Goal: Communication & Community: Answer question/provide support

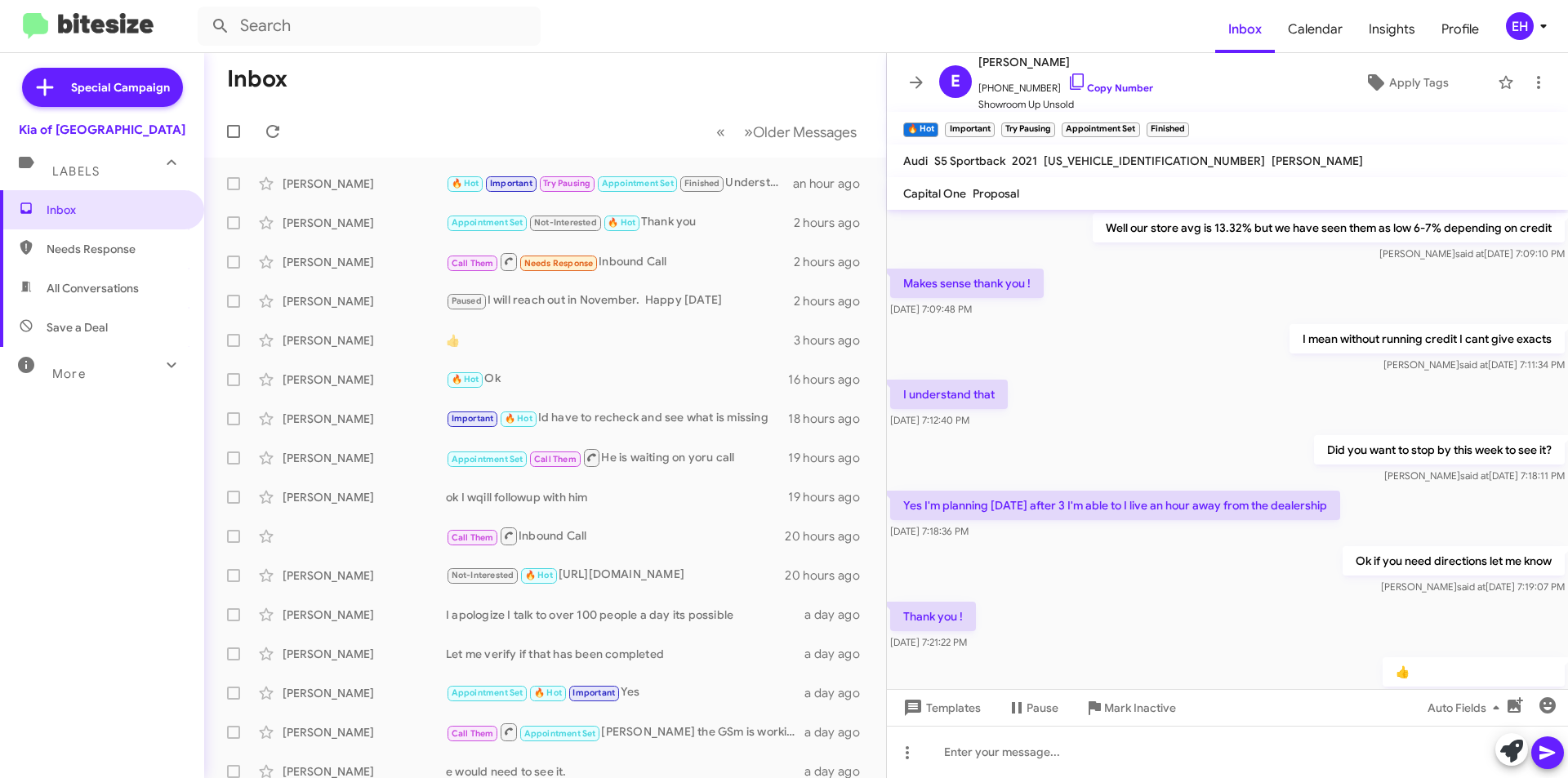
scroll to position [593, 0]
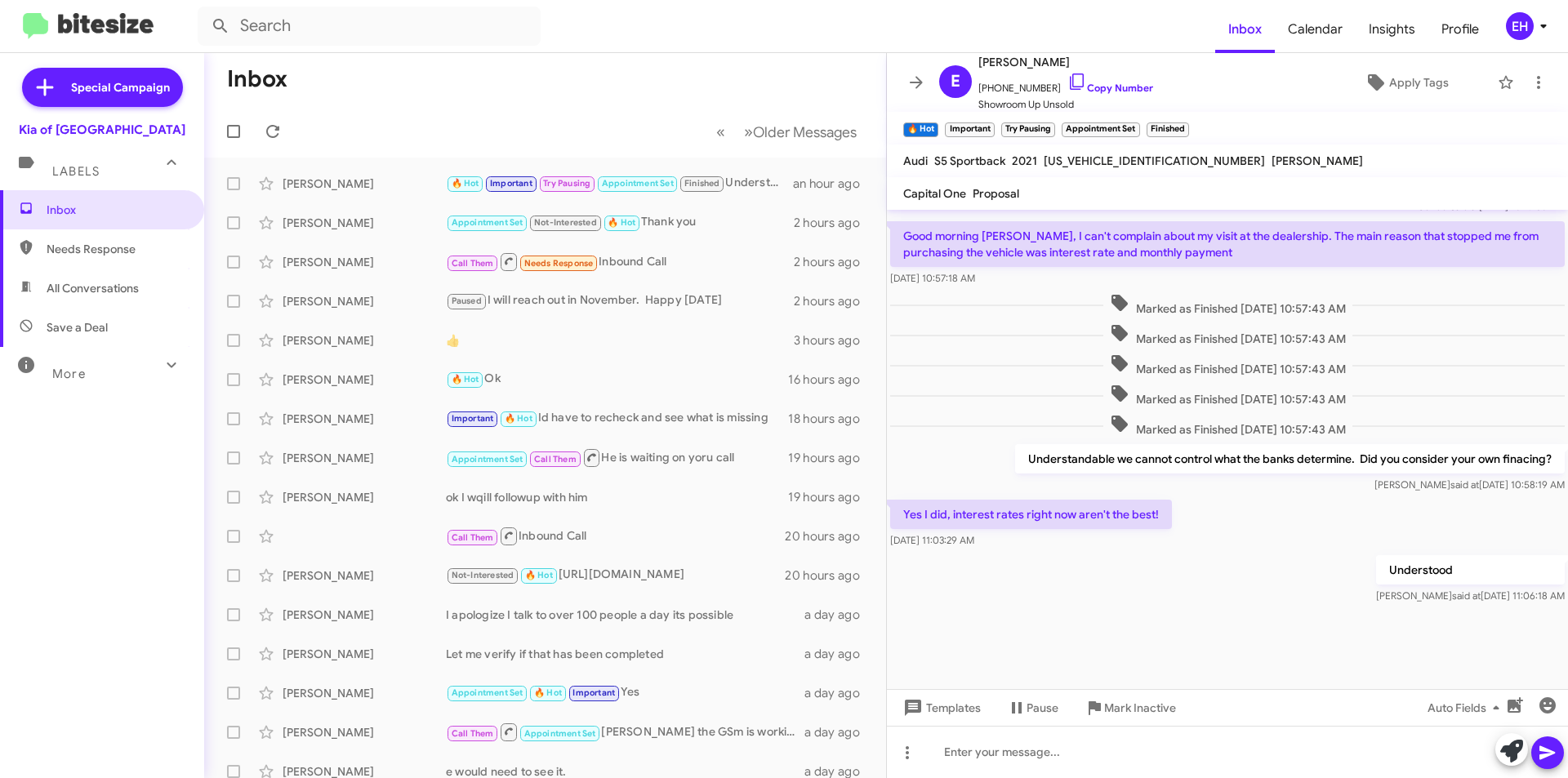
click at [70, 256] on span "Needs Response" at bounding box center [116, 249] width 139 height 16
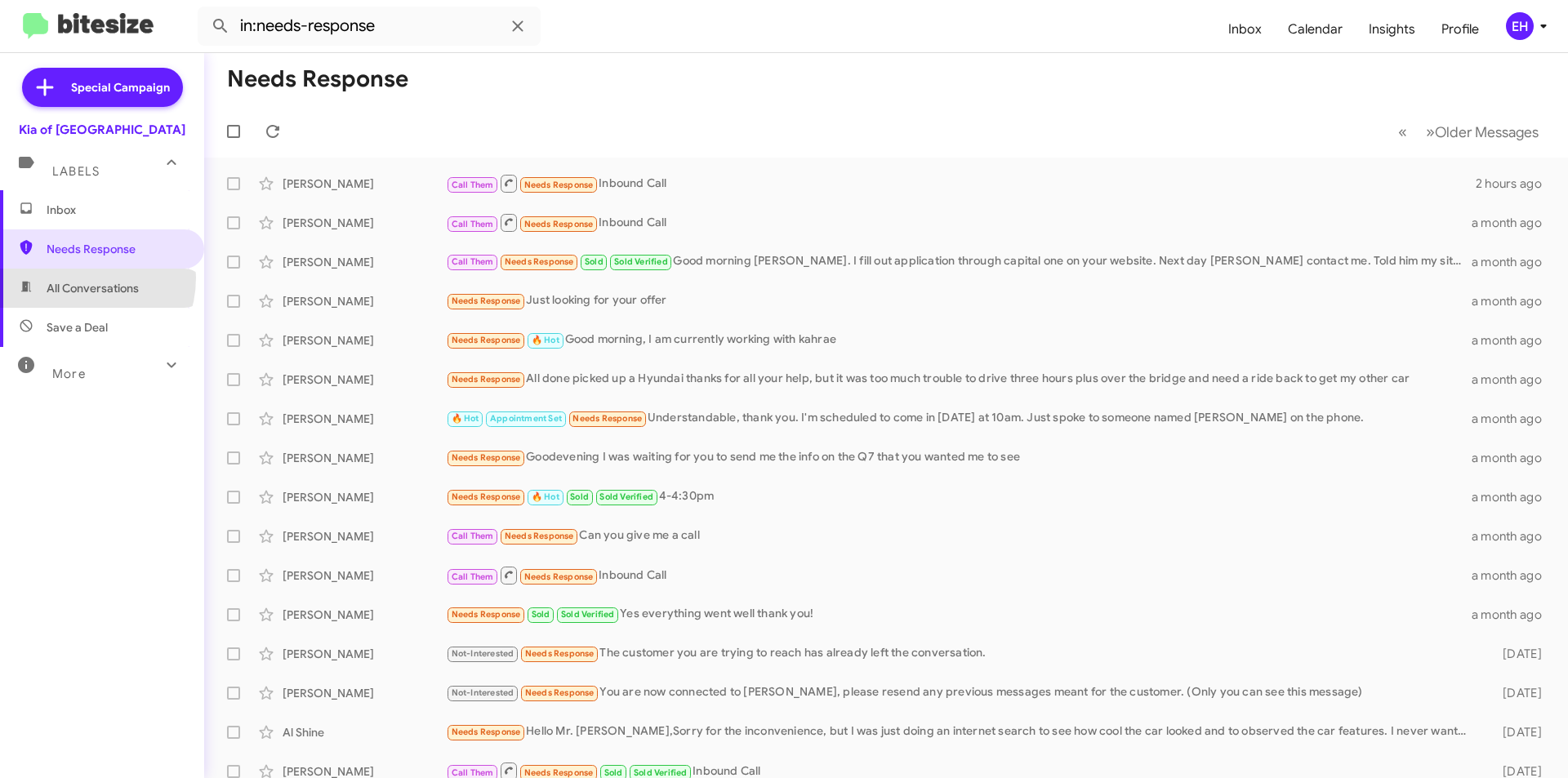
click at [75, 278] on span "All Conversations" at bounding box center [102, 288] width 204 height 39
type input "in:all-conversations"
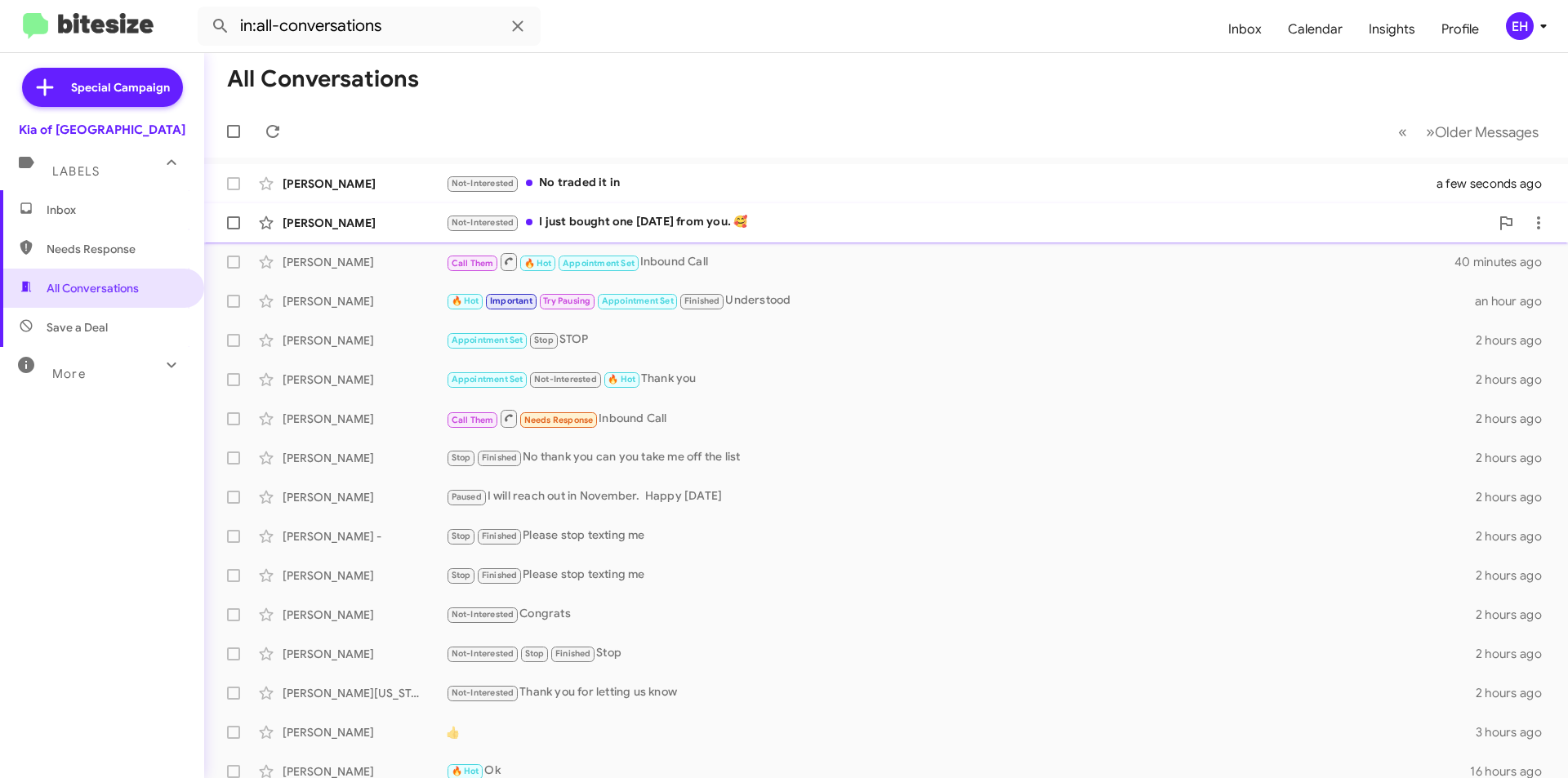
click at [638, 224] on div "Not-Interested I just bought one [DATE] from you. 🥰" at bounding box center [968, 223] width 1044 height 19
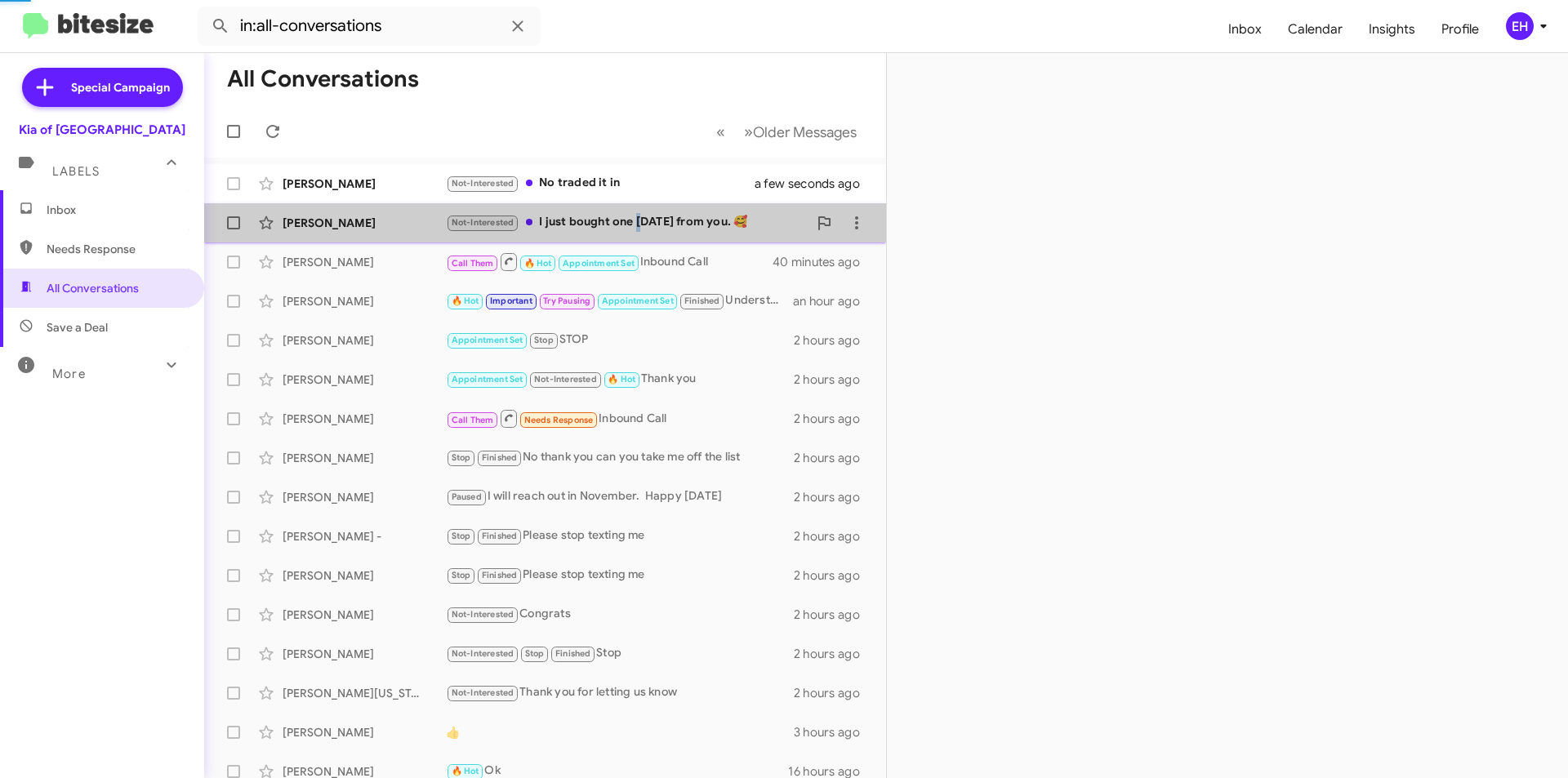
click at [638, 224] on div "Not-Interested I just bought one [DATE] from you. 🥰" at bounding box center [627, 223] width 362 height 19
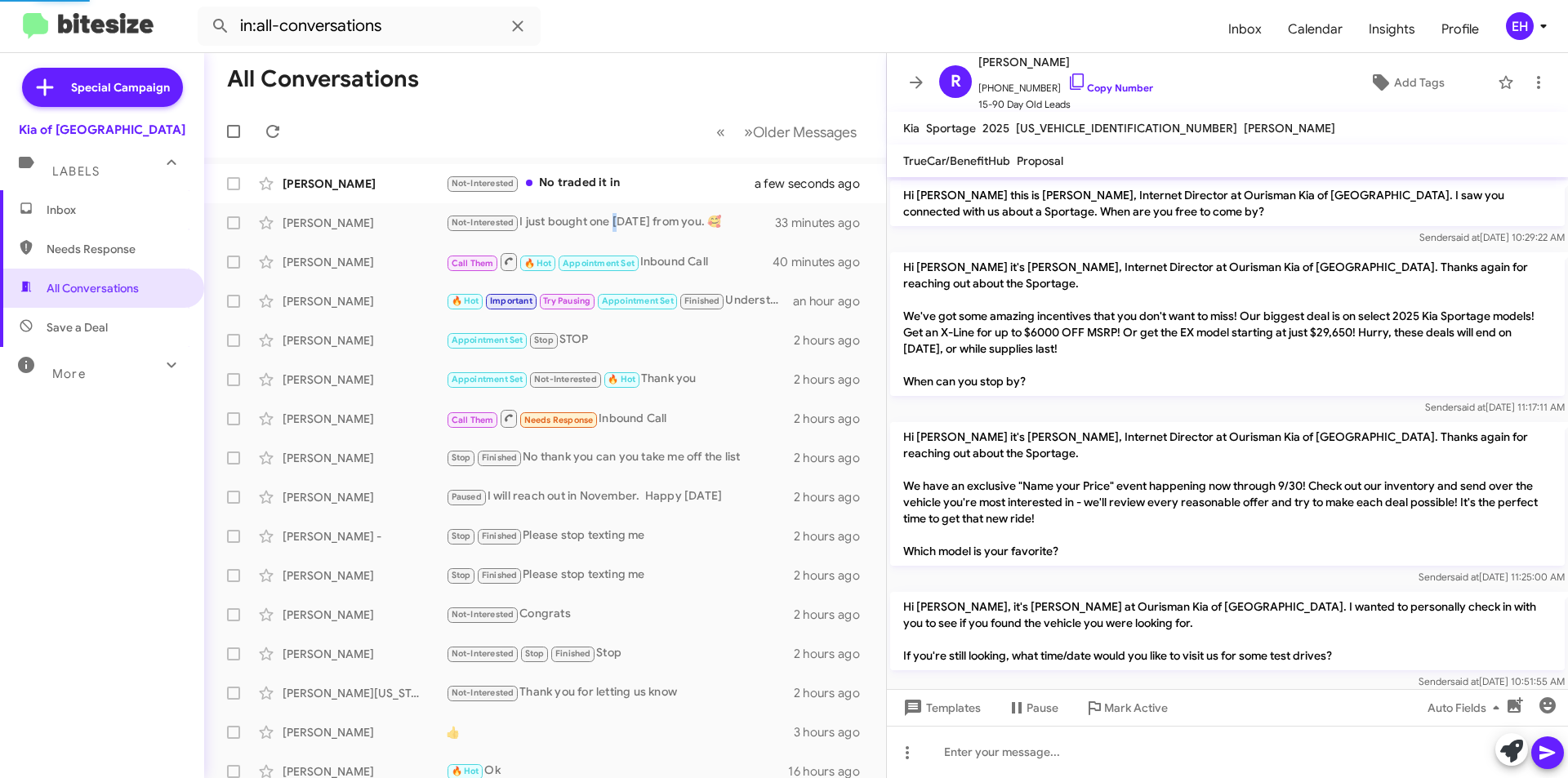
scroll to position [315, 0]
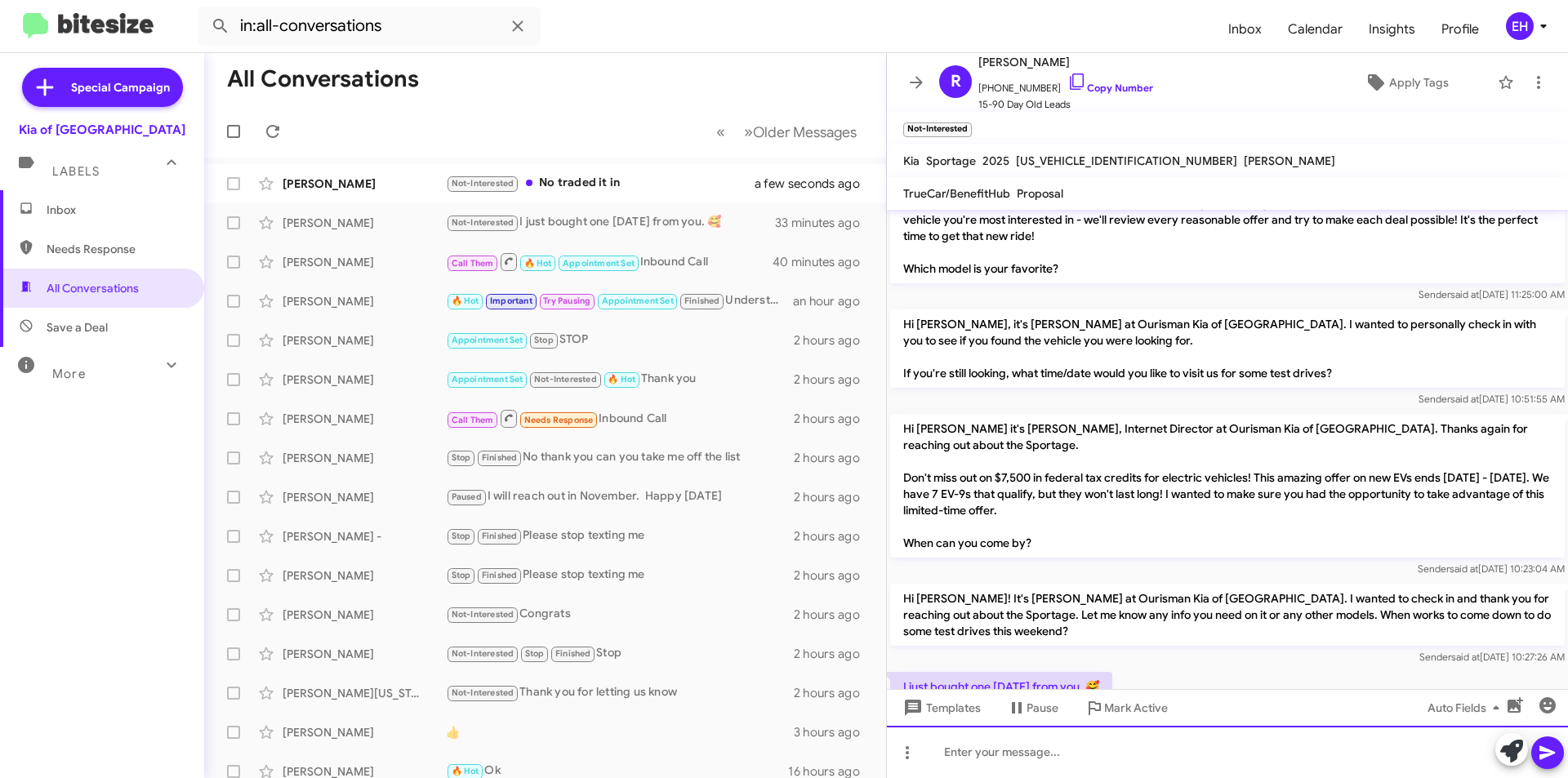
click at [1163, 753] on div at bounding box center [1228, 752] width 681 height 52
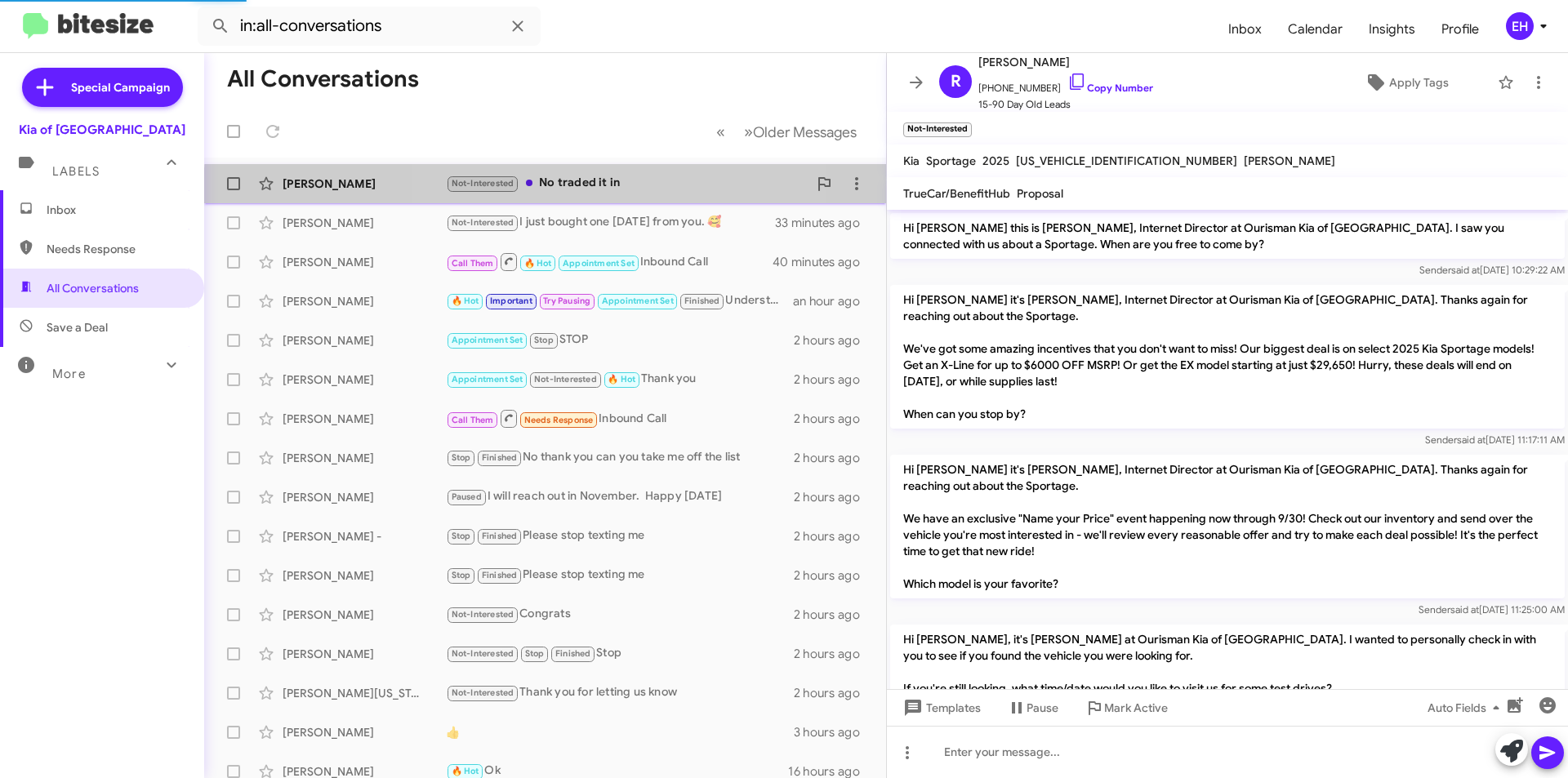
click at [597, 192] on div "Not-Interested No traded it in" at bounding box center [627, 184] width 362 height 19
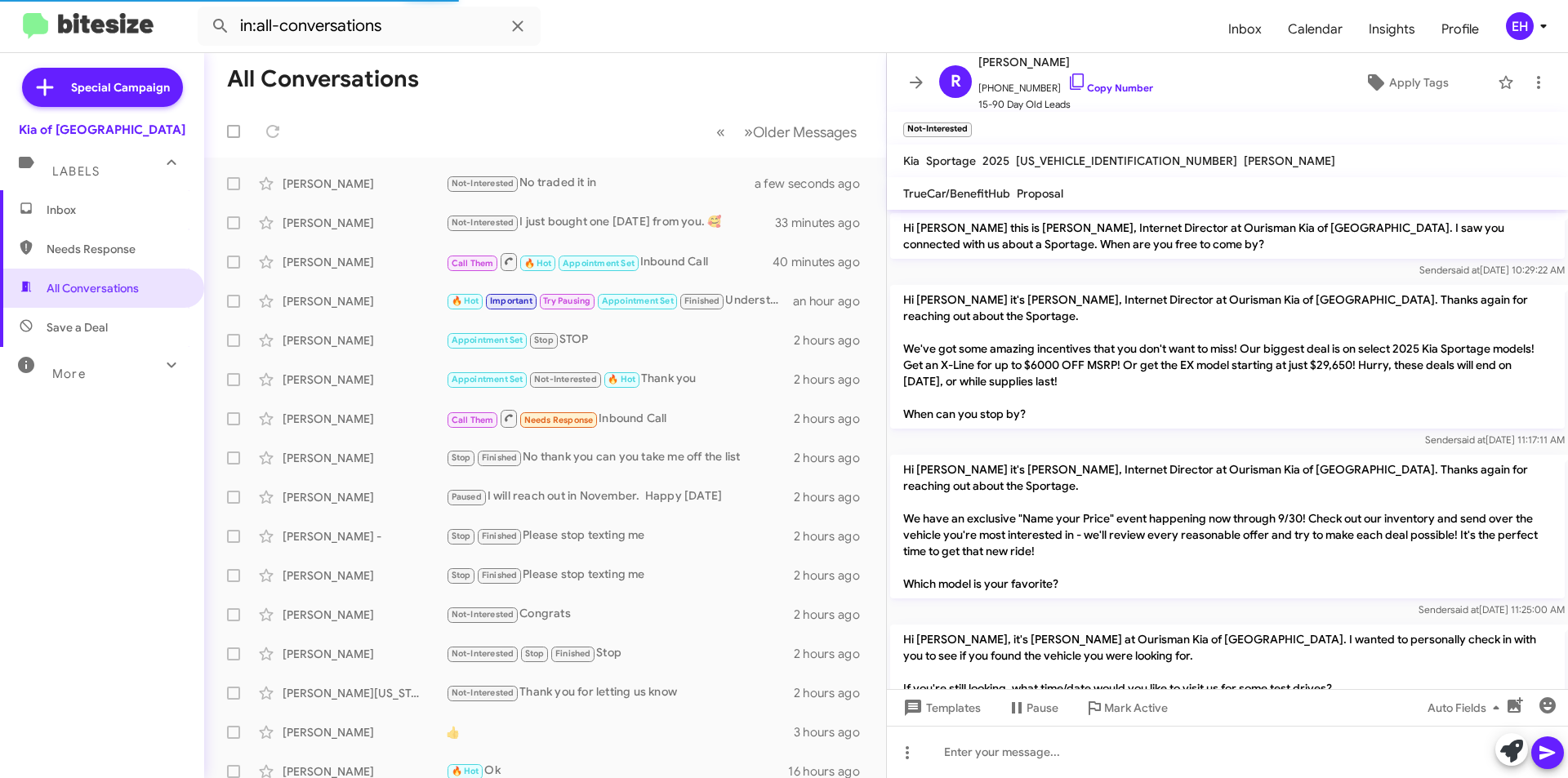
scroll to position [146, 0]
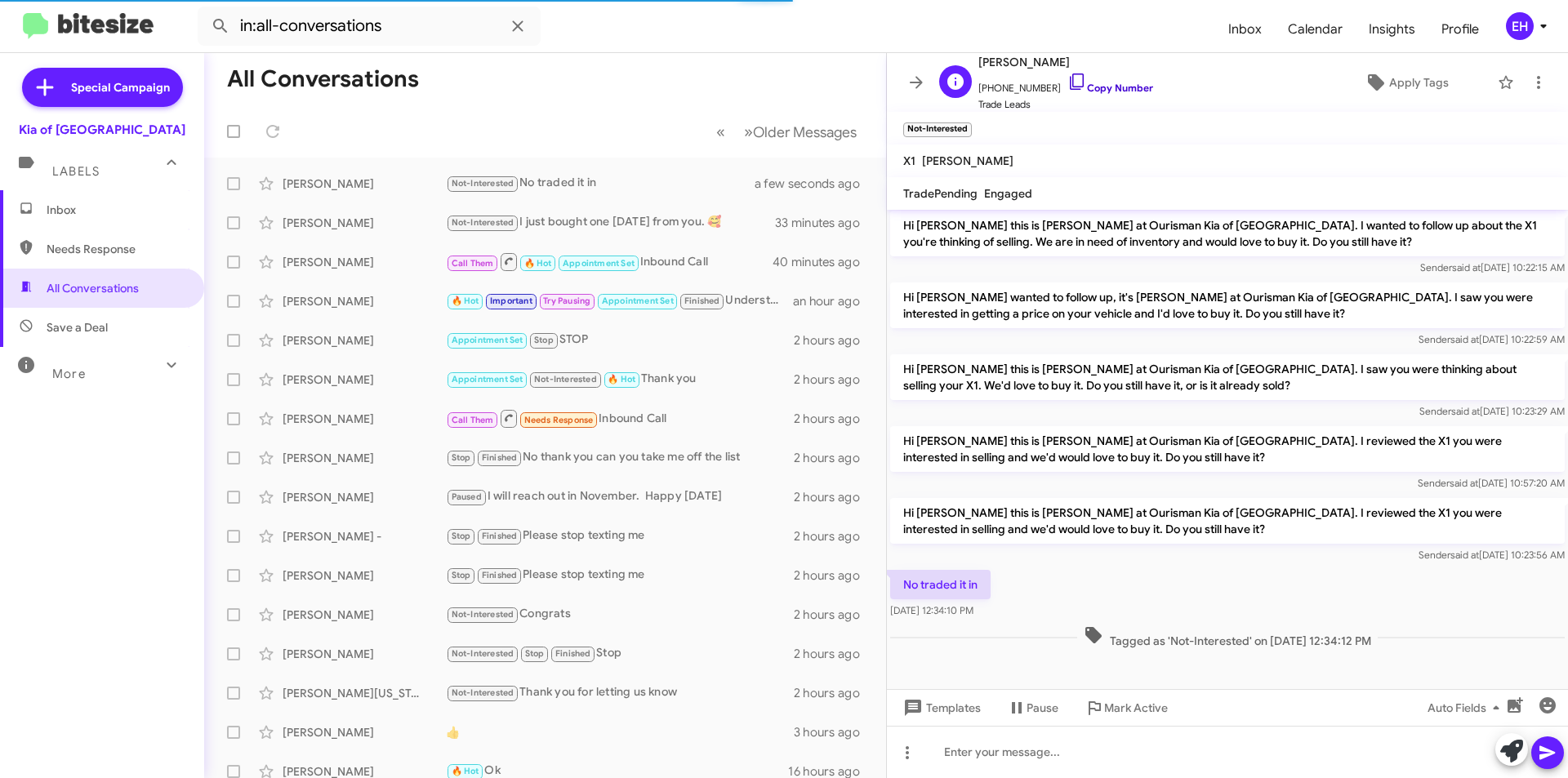
click at [1105, 85] on link "Copy Number" at bounding box center [1110, 88] width 86 height 12
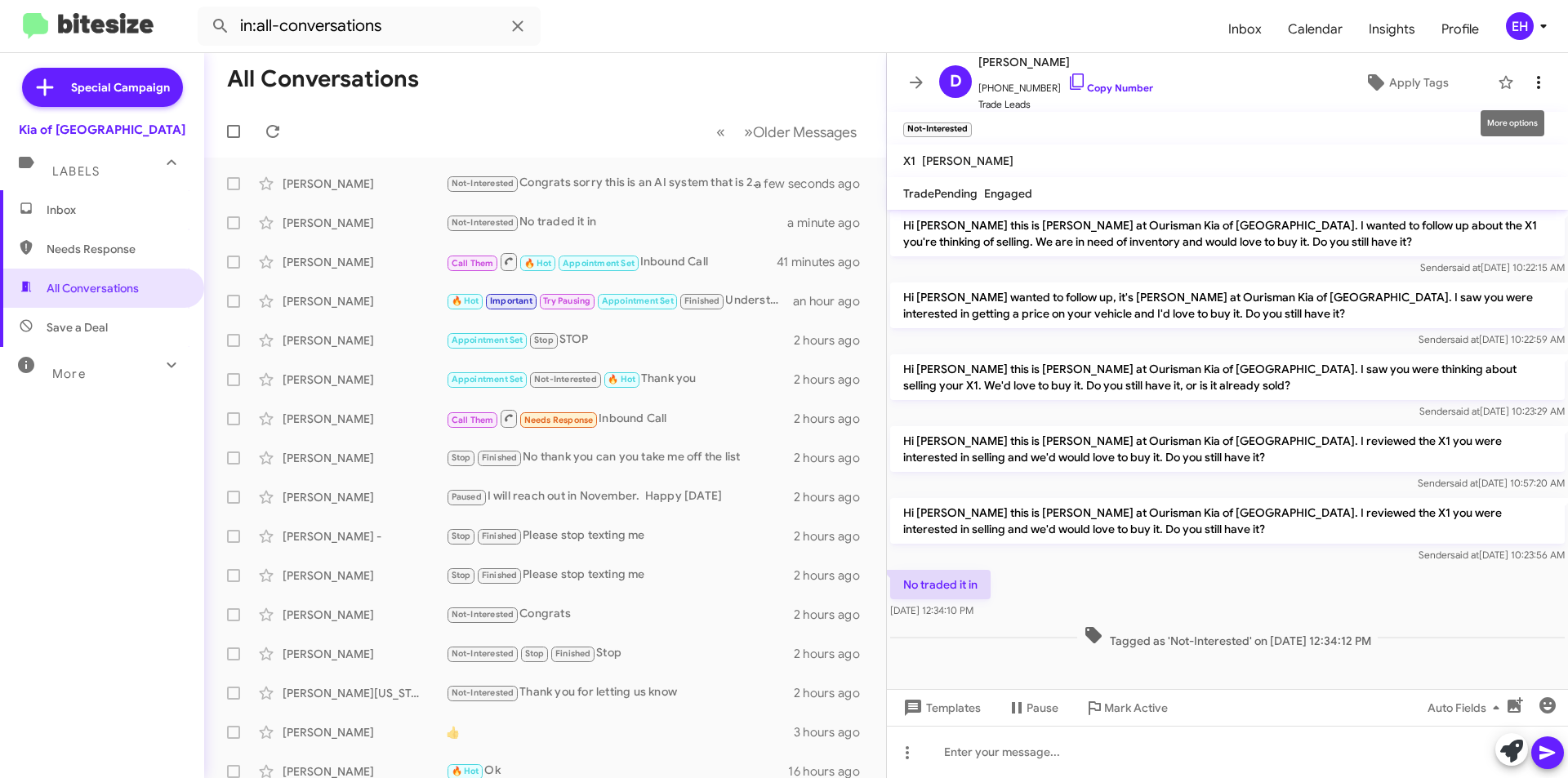
click at [1530, 84] on icon at bounding box center [1539, 82] width 20 height 20
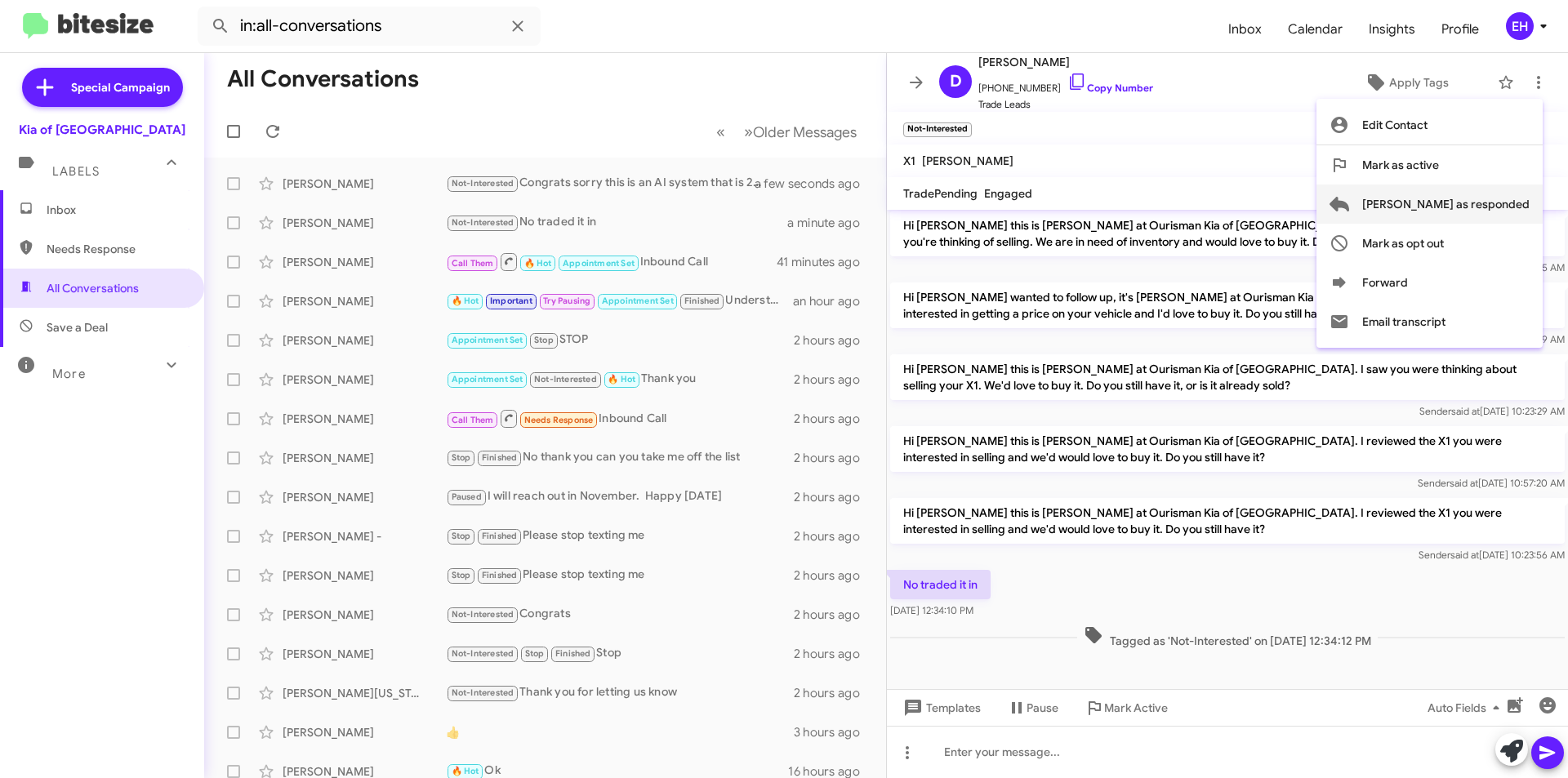
click at [1504, 211] on span "[PERSON_NAME] as responded" at bounding box center [1446, 204] width 167 height 39
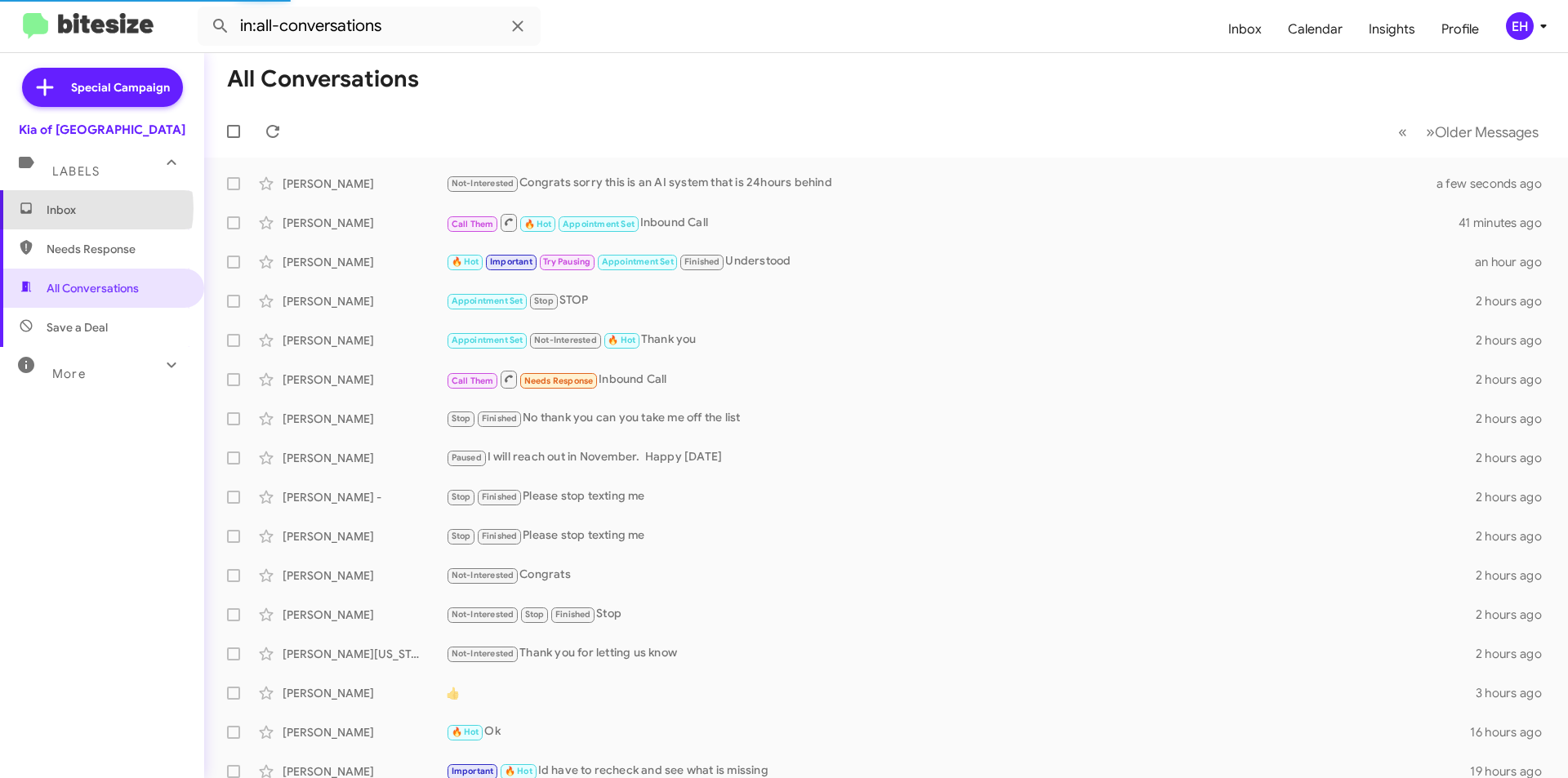
click at [78, 208] on span "Inbox" at bounding box center [116, 210] width 139 height 16
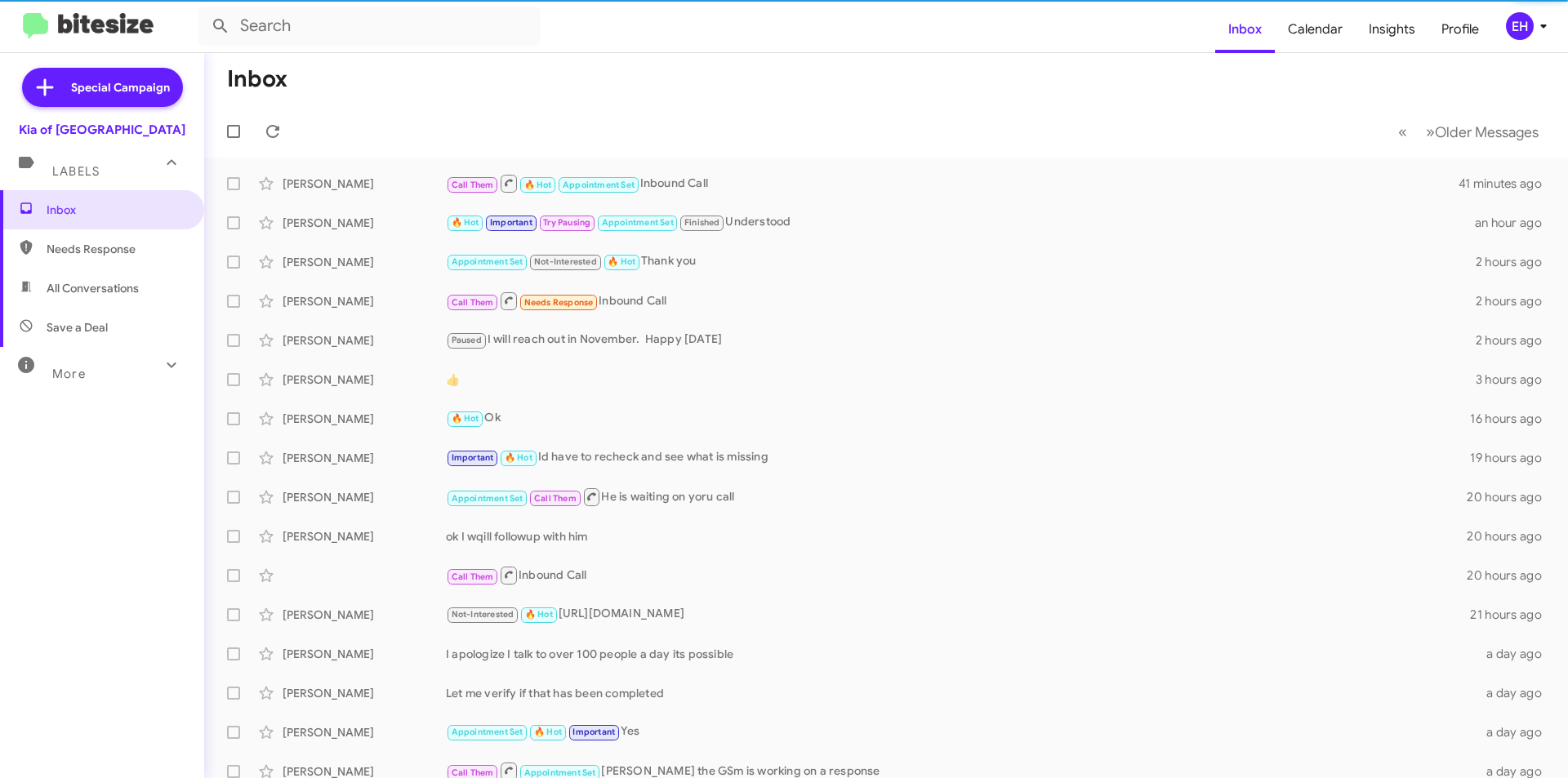
click at [94, 247] on span "Needs Response" at bounding box center [116, 249] width 139 height 16
type input "in:needs-response"
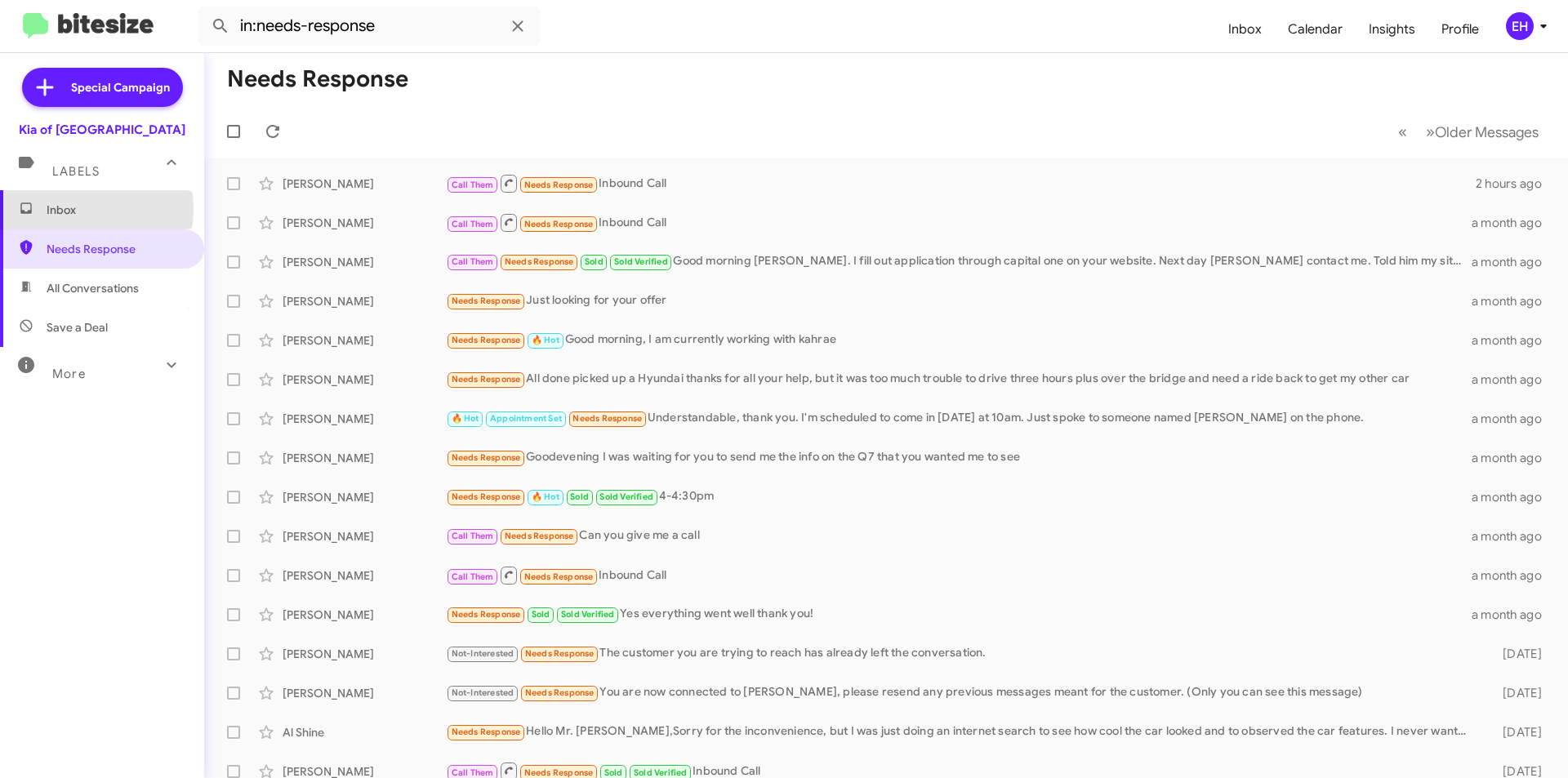
click at [75, 209] on span "Inbox" at bounding box center [116, 210] width 139 height 16
